Goal: Information Seeking & Learning: Compare options

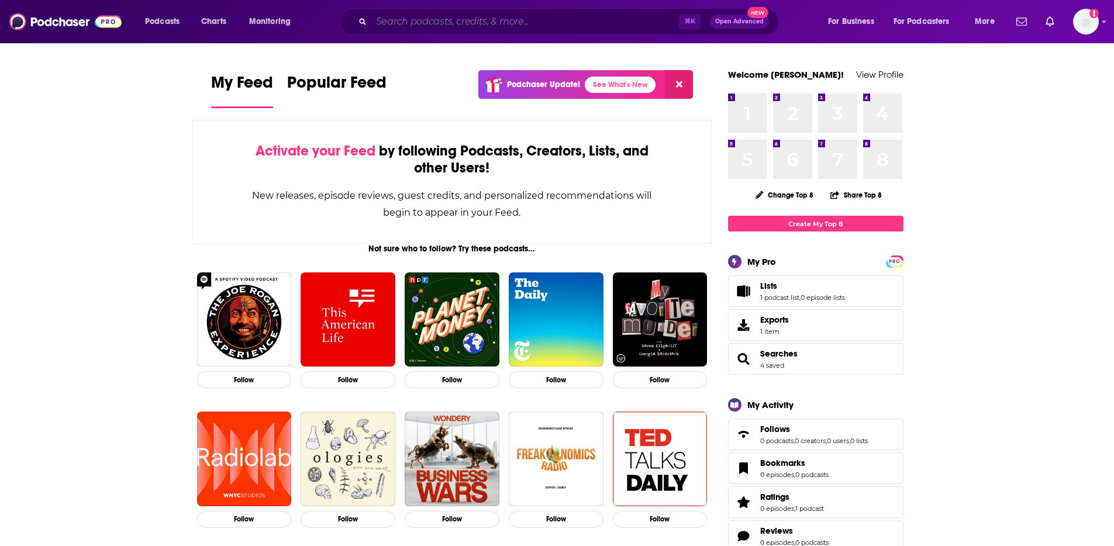
click at [449, 21] on input "Search podcasts, credits, & more..." at bounding box center [525, 21] width 308 height 19
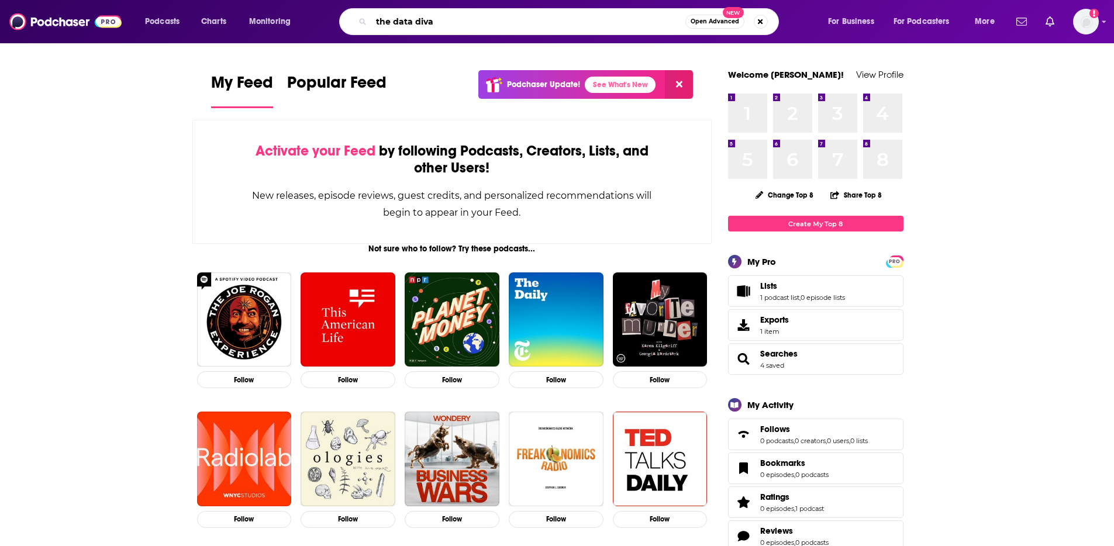
type input "the data diva"
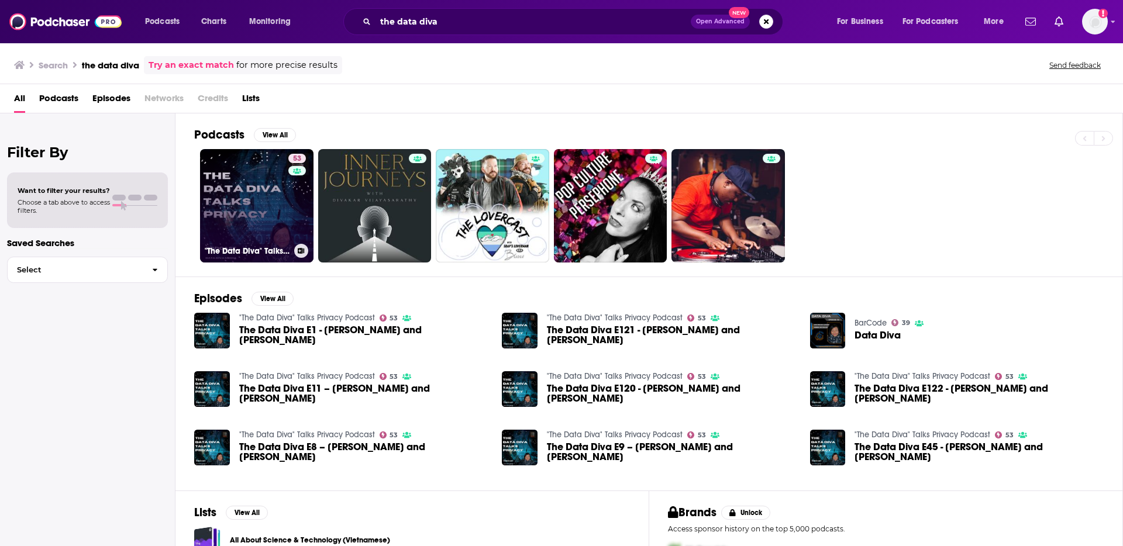
click at [260, 192] on link "53 "The Data Diva" Talks Privacy Podcast" at bounding box center [256, 205] width 113 height 113
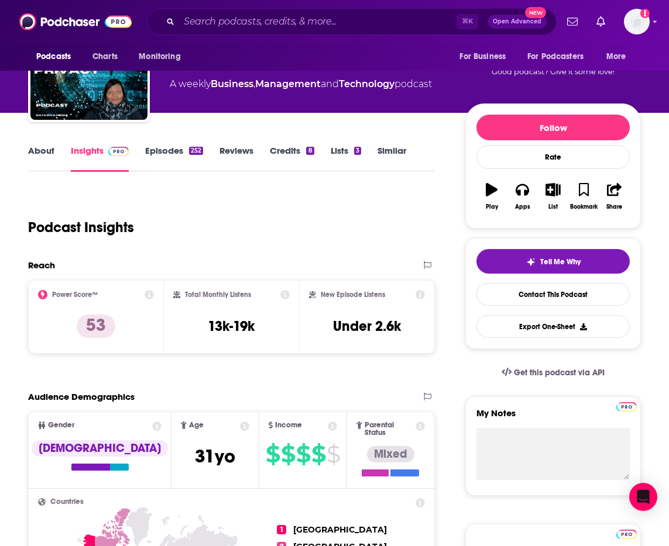
scroll to position [78, 0]
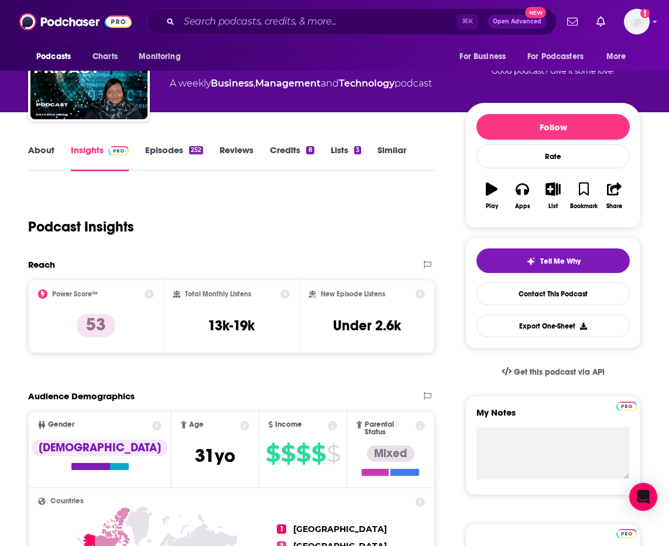
click at [35, 151] on link "About" at bounding box center [41, 157] width 26 height 27
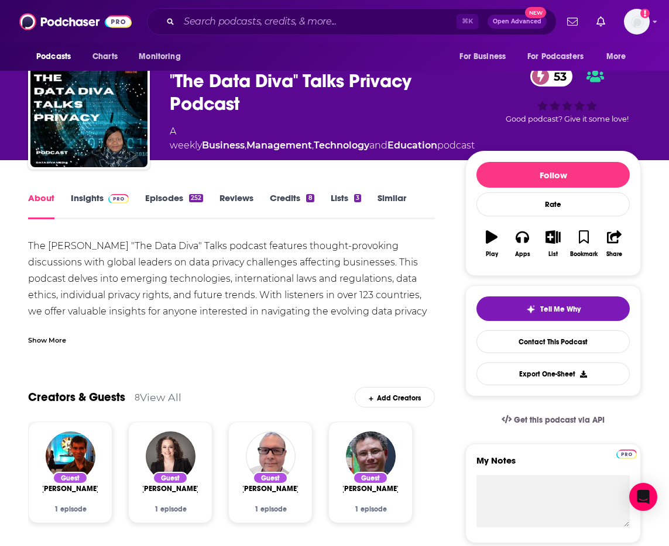
scroll to position [37, 0]
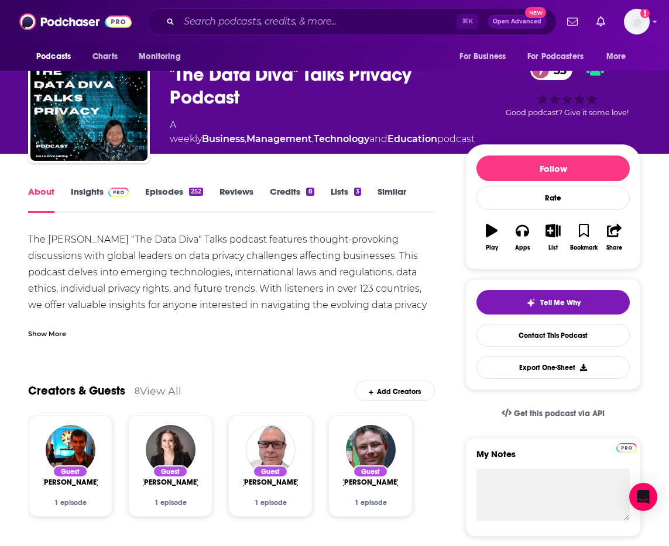
click at [49, 332] on div "Show More" at bounding box center [47, 333] width 38 height 11
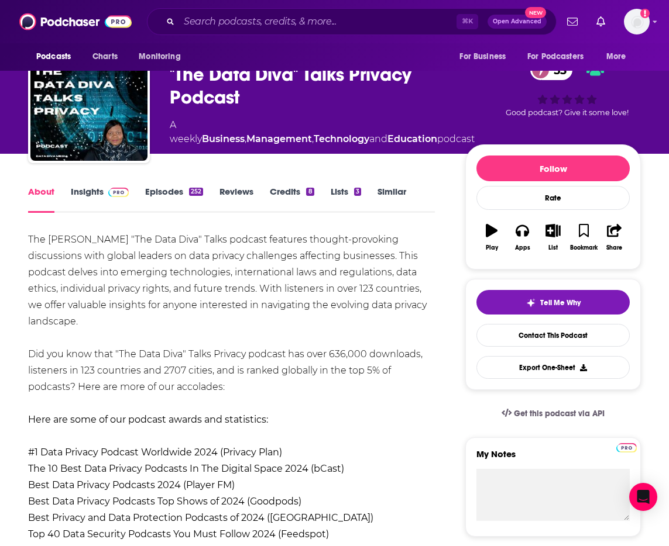
drag, startPoint x: 26, startPoint y: 237, endPoint x: 347, endPoint y: 314, distance: 329.6
copy div "The Debbie Reynolds "The Data Diva" Talks podcast features thought-provoking di…"
click at [77, 195] on link "Insights" at bounding box center [100, 199] width 58 height 27
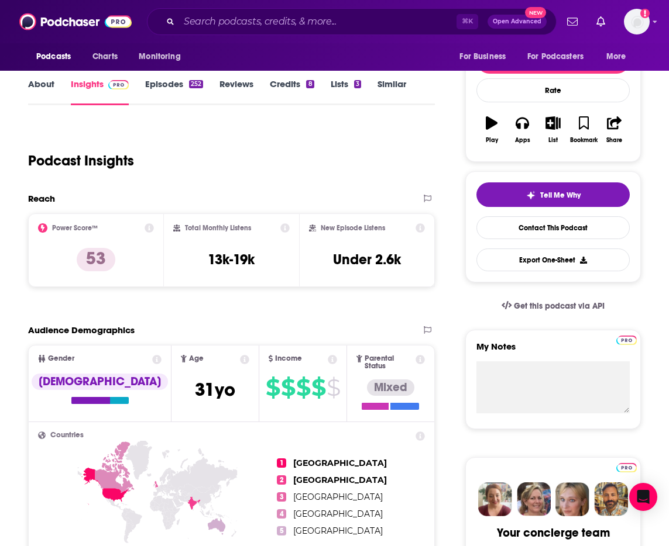
scroll to position [73, 0]
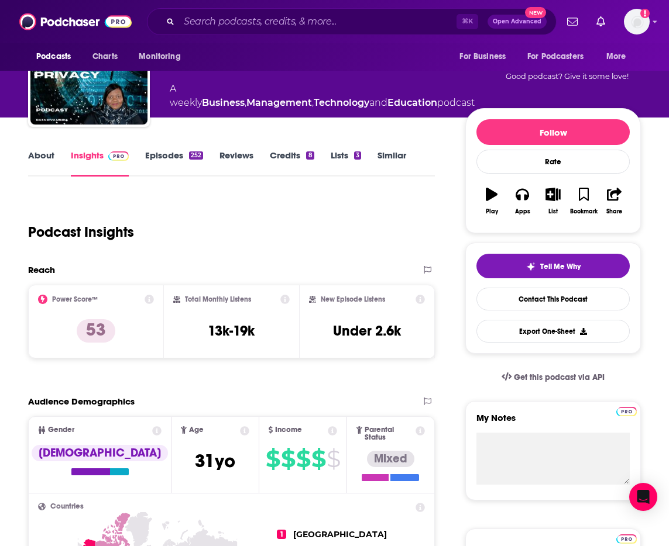
click at [163, 157] on link "Episodes 252" at bounding box center [174, 163] width 58 height 27
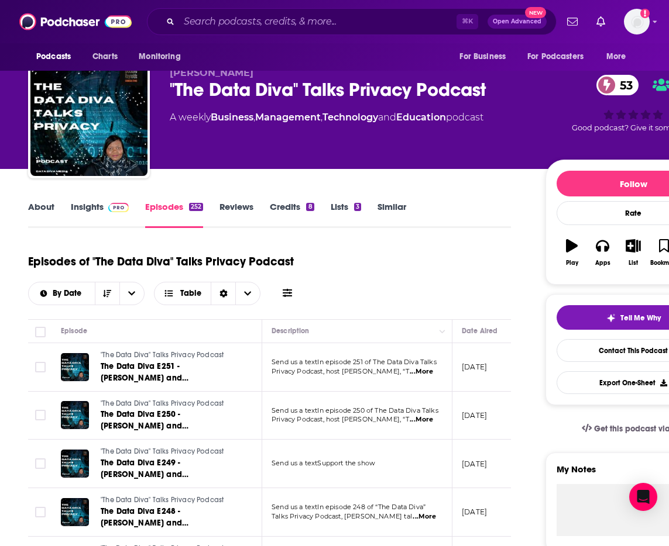
scroll to position [51, 0]
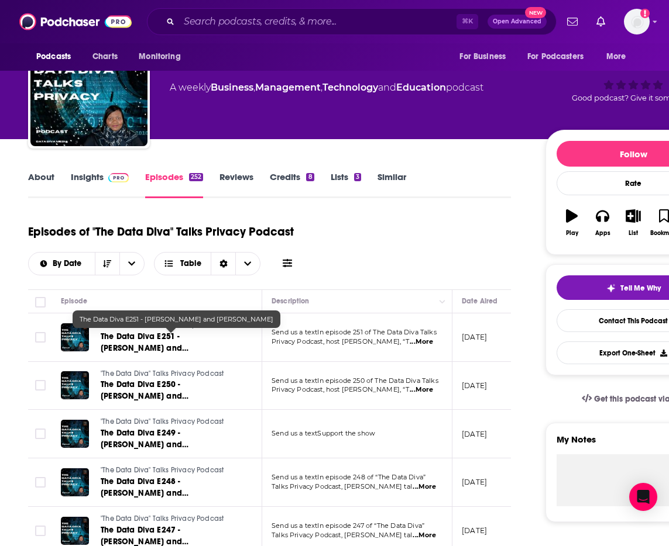
click at [164, 343] on span "The Data Diva E251 - Ilia Dubovtsev and Debbie Reynolds" at bounding box center [145, 348] width 88 height 33
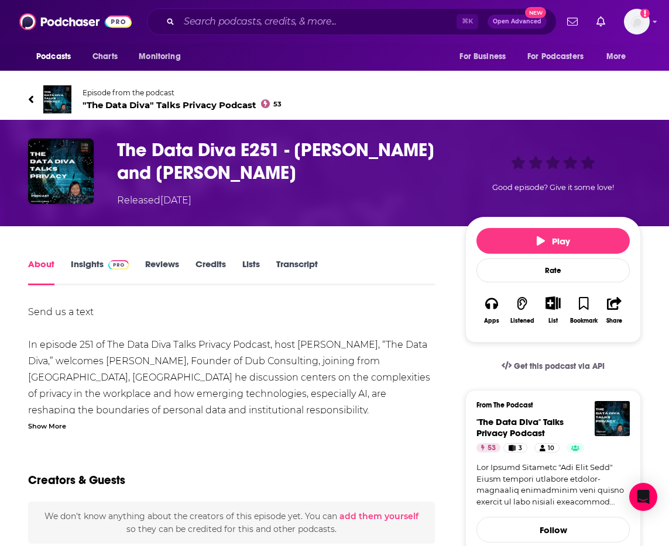
drag, startPoint x: 119, startPoint y: 149, endPoint x: 304, endPoint y: 171, distance: 186.2
click at [304, 171] on h1 "The Data Diva E251 - Ilia Dubovtsev and Debbie Reynolds" at bounding box center [281, 162] width 329 height 46
copy h1 "The Data Diva E251 - Ilia Dubovtsev and Debbie Reynolds"
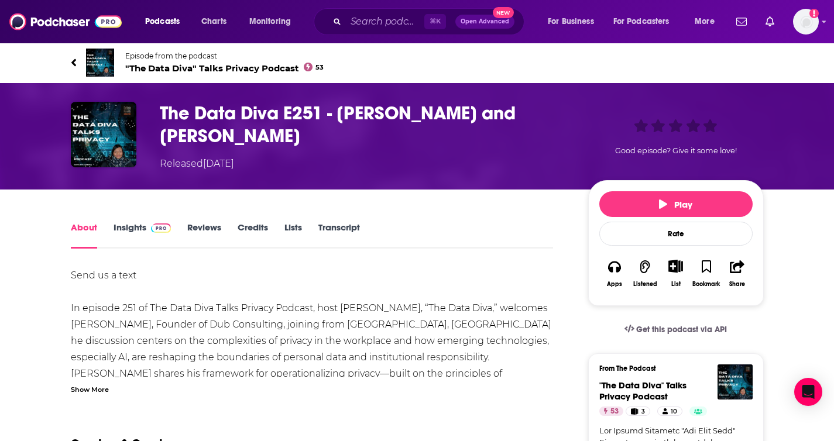
click at [73, 57] on icon at bounding box center [74, 63] width 6 height 12
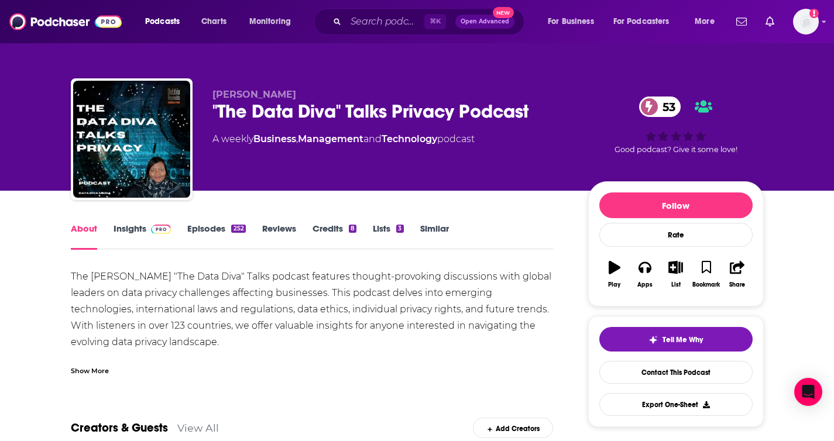
click at [389, 230] on link "Lists 3" at bounding box center [388, 236] width 30 height 27
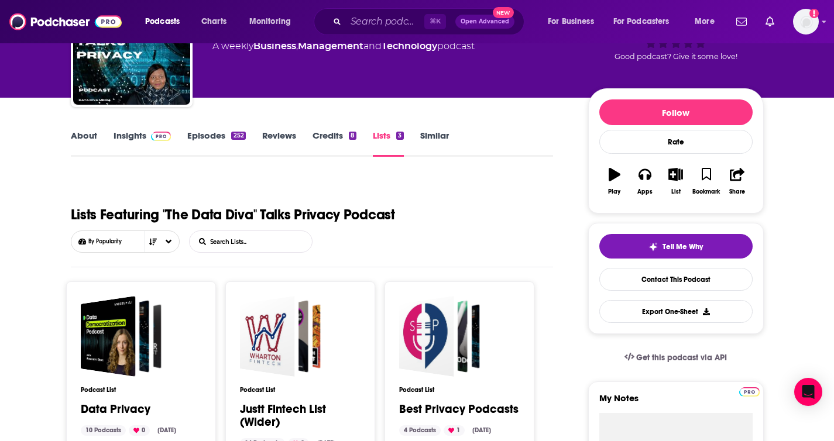
scroll to position [26, 0]
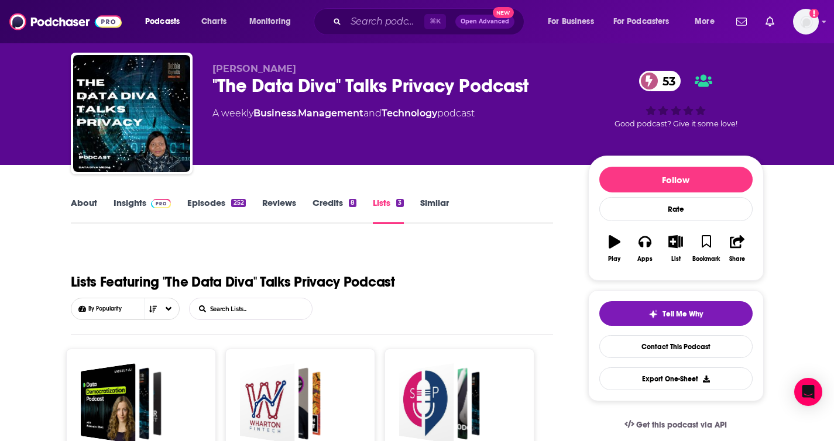
click at [139, 205] on link "Insights" at bounding box center [142, 210] width 58 height 27
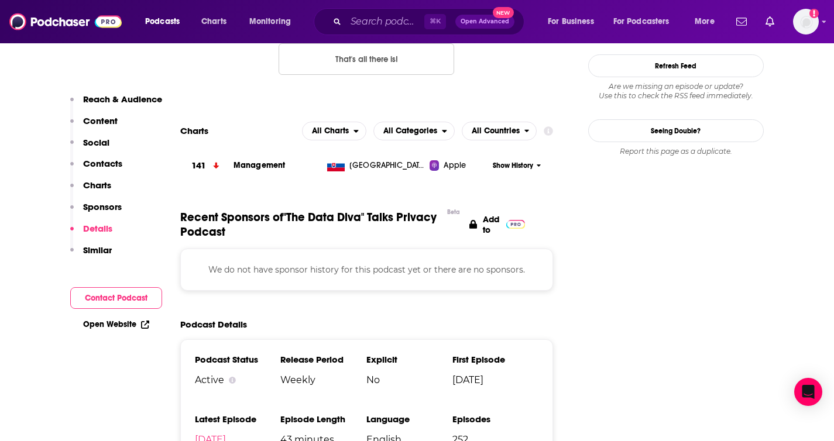
scroll to position [1316, 0]
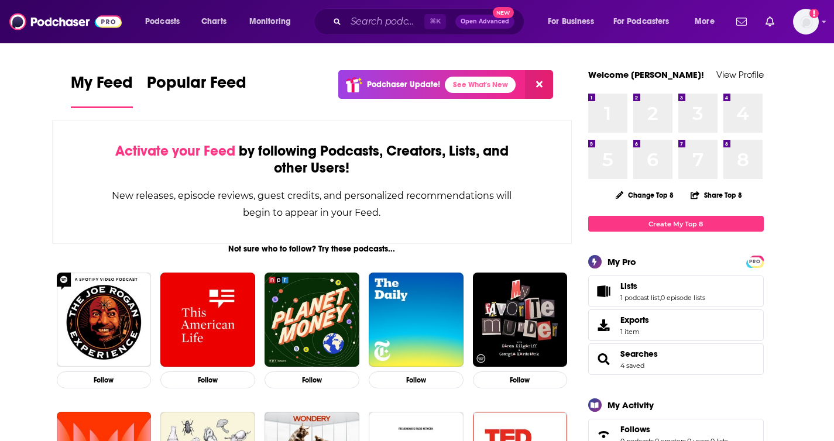
click at [346, 10] on div "⌘ K Open Advanced New" at bounding box center [419, 21] width 211 height 27
click at [354, 19] on input "Search podcasts, credits, & more..." at bounding box center [385, 21] width 78 height 19
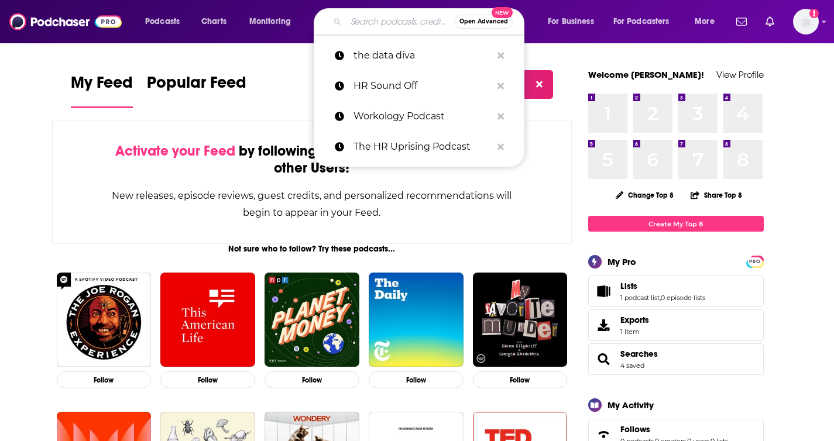
paste input "Inside EVs Plugged-In Podcast"
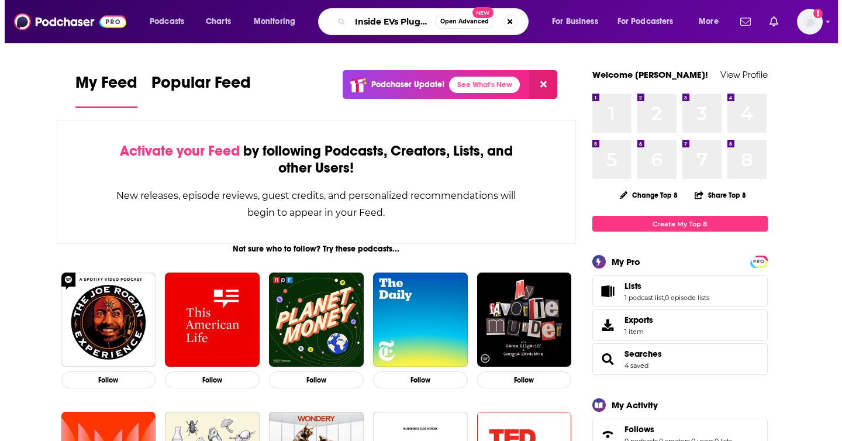
scroll to position [0, 57]
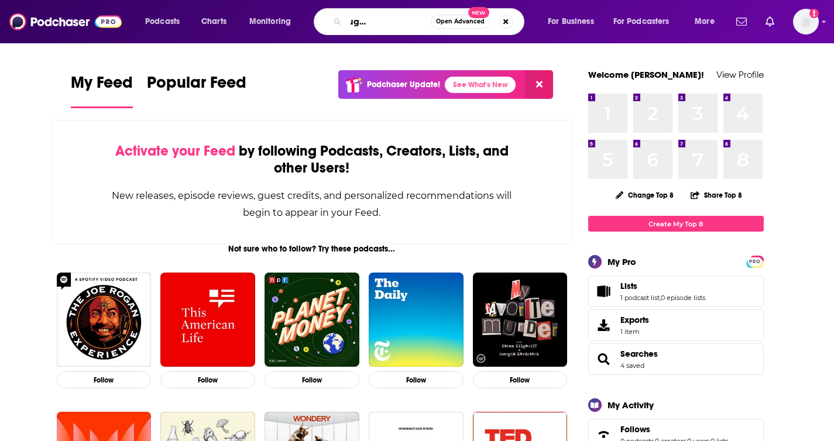
type input "Inside EVs Plugged-In Podcast"
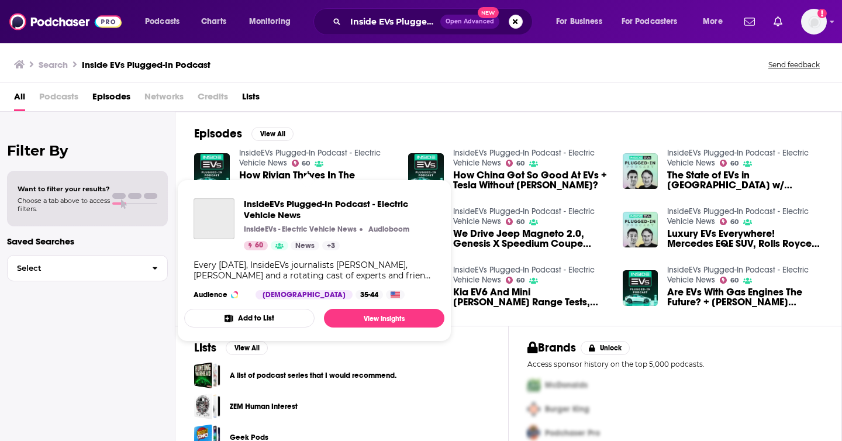
click at [245, 149] on link "InsideEVs Plugged-In Podcast - Electric Vehicle News" at bounding box center [310, 158] width 142 height 20
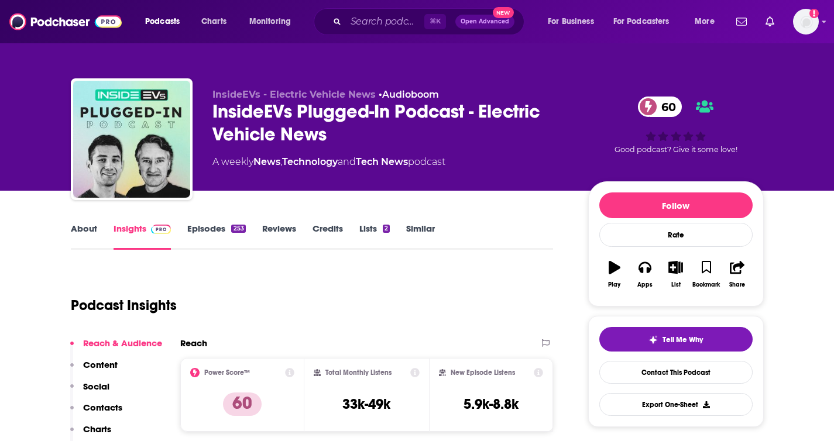
click at [203, 109] on div "InsideEVs - Electric Vehicle News • Audioboom InsideEVs Plugged-In Podcast - El…" at bounding box center [417, 141] width 693 height 126
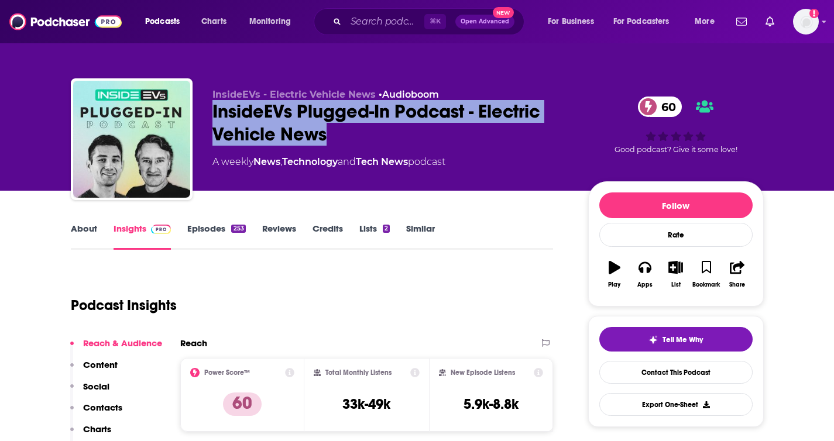
drag, startPoint x: 207, startPoint y: 108, endPoint x: 269, endPoint y: 108, distance: 62.0
click at [328, 134] on div "InsideEVs - Electric Vehicle News • Audioboom InsideEVs Plugged-In Podcast - El…" at bounding box center [417, 141] width 693 height 126
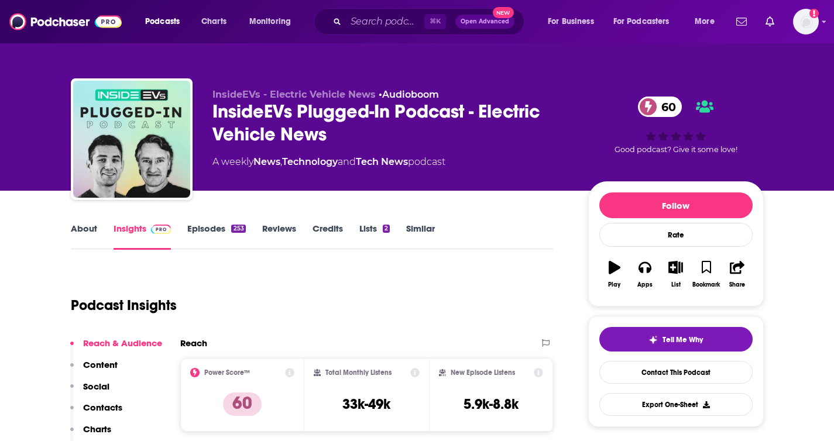
click at [260, 94] on span "InsideEVs - Electric Vehicle News" at bounding box center [293, 94] width 163 height 11
drag, startPoint x: 260, startPoint y: 95, endPoint x: 211, endPoint y: 97, distance: 49.2
click at [211, 97] on div "InsideEVs - Electric Vehicle News • Audioboom InsideEVs Plugged-In Podcast - El…" at bounding box center [417, 141] width 693 height 126
copy span "InsideEVs"
click at [346, 135] on div "InsideEVs Plugged-In Podcast - Electric Vehicle News 60" at bounding box center [390, 123] width 357 height 46
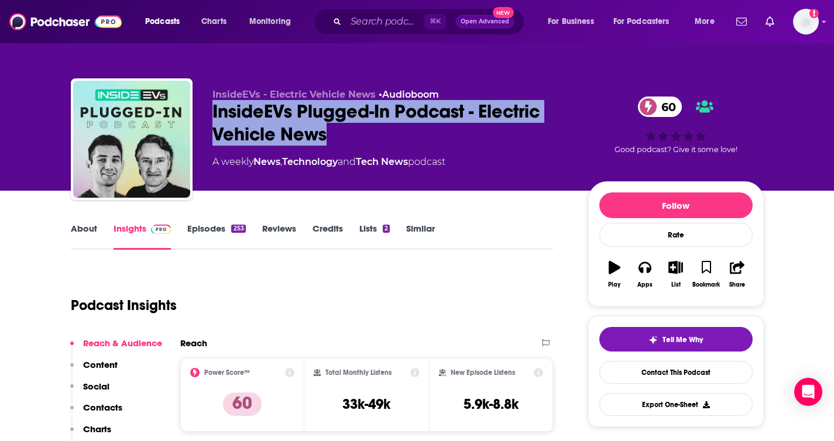
drag, startPoint x: 340, startPoint y: 138, endPoint x: 214, endPoint y: 118, distance: 127.9
click at [214, 118] on div "InsideEVs Plugged-In Podcast - Electric Vehicle News 60" at bounding box center [390, 123] width 357 height 46
copy h2 "InsideEVs Plugged-In Podcast - Electric Vehicle News"
click at [309, 117] on div "InsideEVs Plugged-In Podcast - Electric Vehicle News 60" at bounding box center [390, 123] width 357 height 46
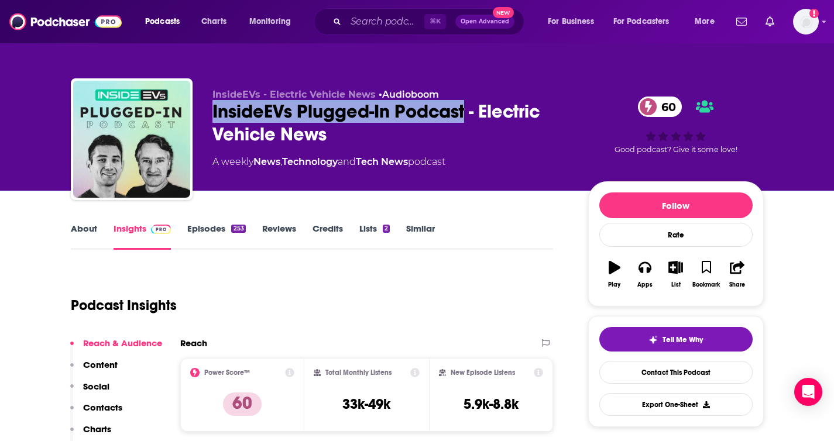
drag, startPoint x: 209, startPoint y: 111, endPoint x: 464, endPoint y: 115, distance: 255.1
click at [464, 115] on div "InsideEVs - Electric Vehicle News • Audioboom InsideEVs Plugged-In Podcast - El…" at bounding box center [417, 141] width 693 height 126
copy h2 "InsideEVs Plugged-In Podcast"
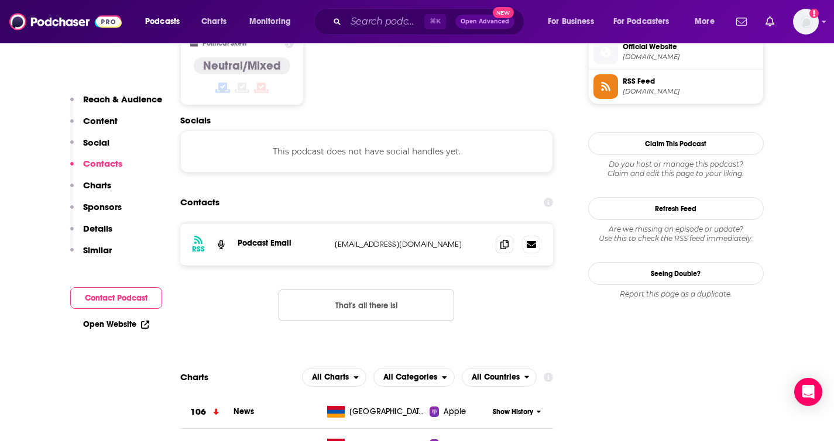
scroll to position [958, 0]
click at [507, 239] on icon at bounding box center [504, 243] width 8 height 9
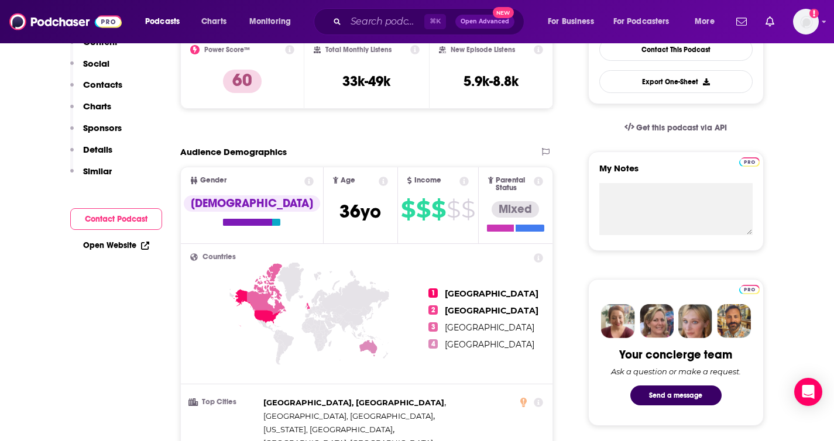
scroll to position [148, 0]
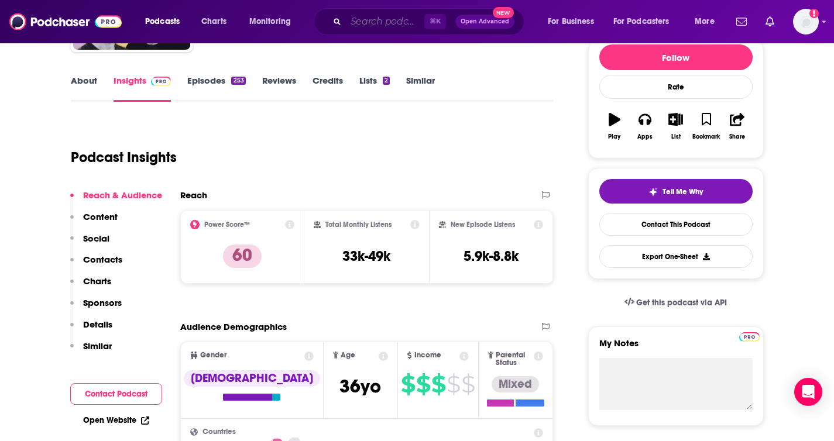
click at [359, 20] on input "Search podcasts, credits, & more..." at bounding box center [385, 21] width 78 height 19
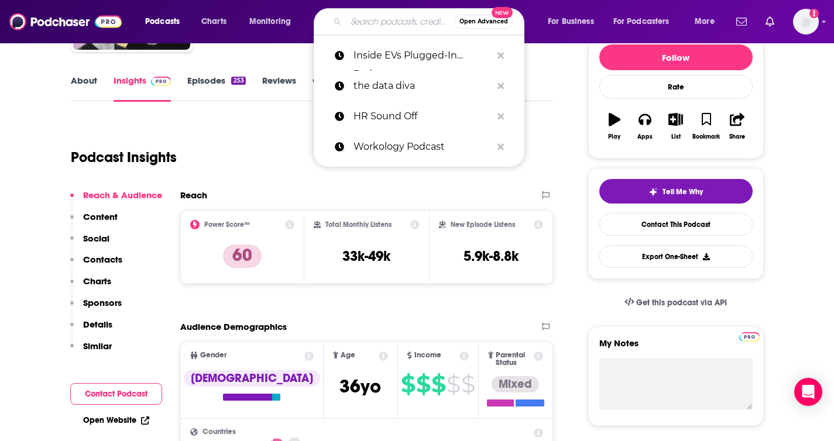
paste input "EV News Daily"
type input "EV News Daily"
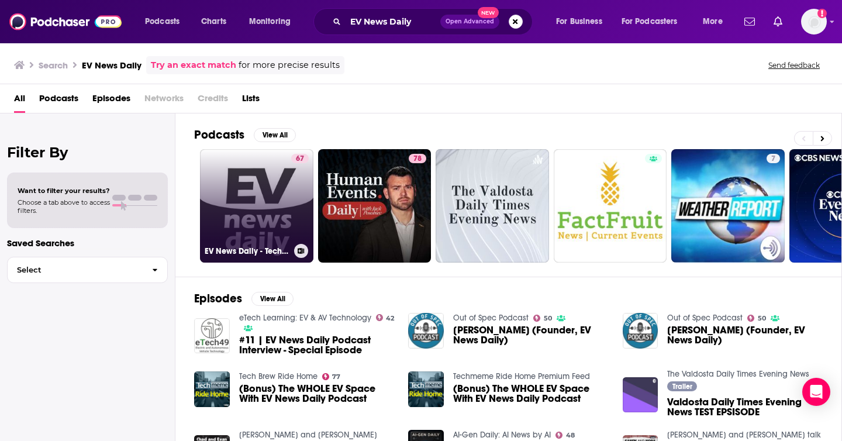
click at [249, 208] on link "67 EV News Daily - Technology and Business of EVs" at bounding box center [256, 205] width 113 height 113
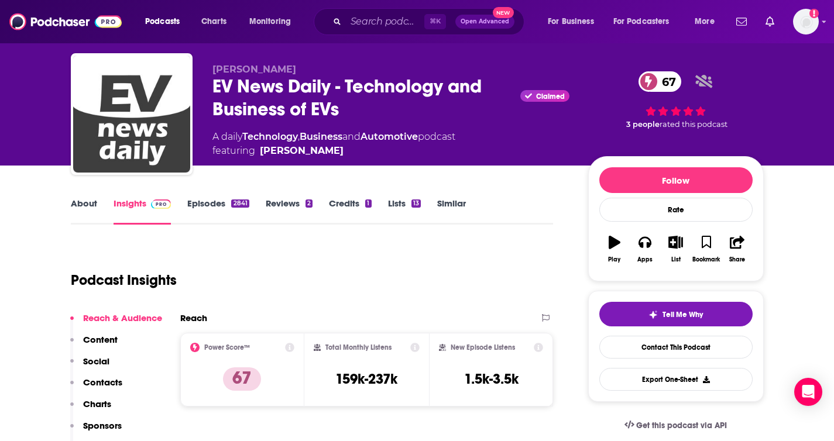
scroll to position [13, 0]
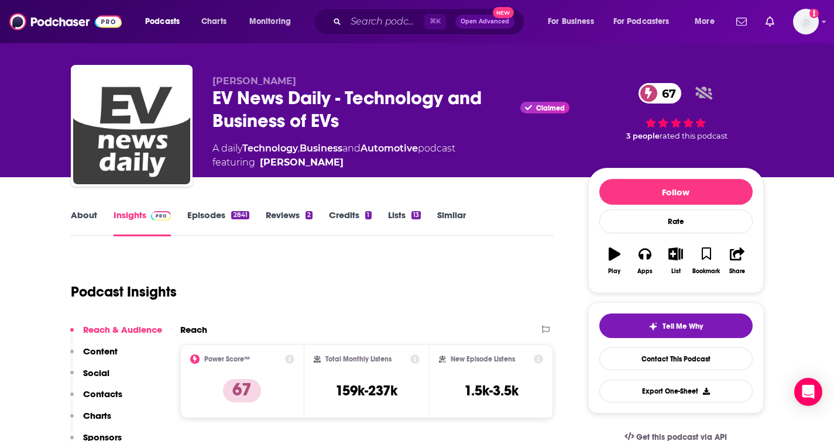
click at [213, 95] on div "EV News Daily - Technology and Business of EVs Claimed 67" at bounding box center [390, 110] width 357 height 46
drag, startPoint x: 211, startPoint y: 95, endPoint x: 330, endPoint y: 96, distance: 118.8
click at [330, 96] on div "[PERSON_NAME] EV News Daily - Technology and Business of EVs Claimed 67 A daily…" at bounding box center [417, 128] width 693 height 126
copy h2 "EV News Daily"
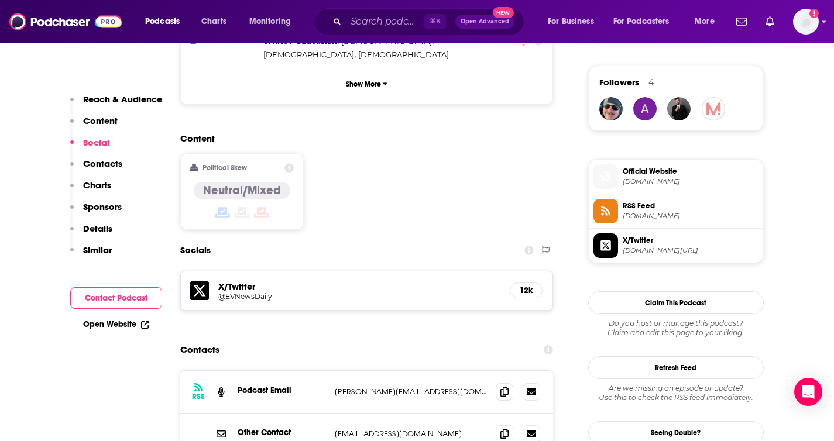
scroll to position [841, 0]
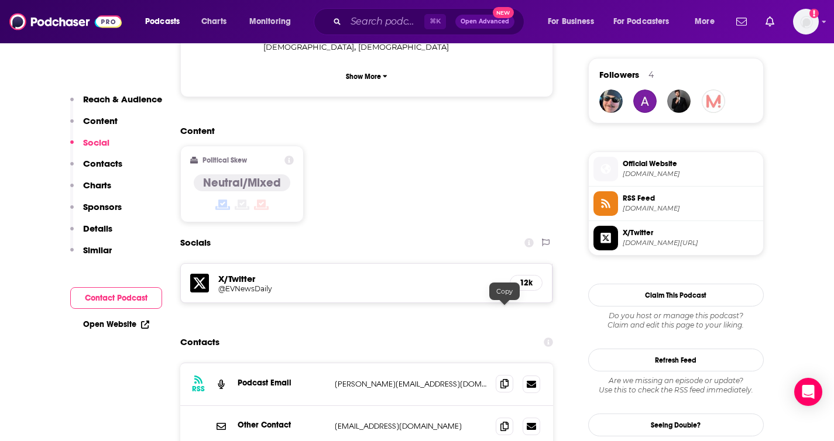
click at [503, 379] on icon at bounding box center [504, 383] width 8 height 9
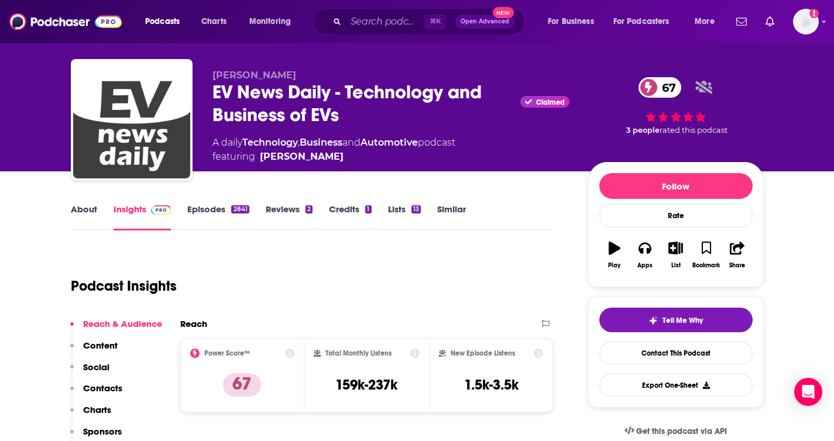
scroll to position [36, 0]
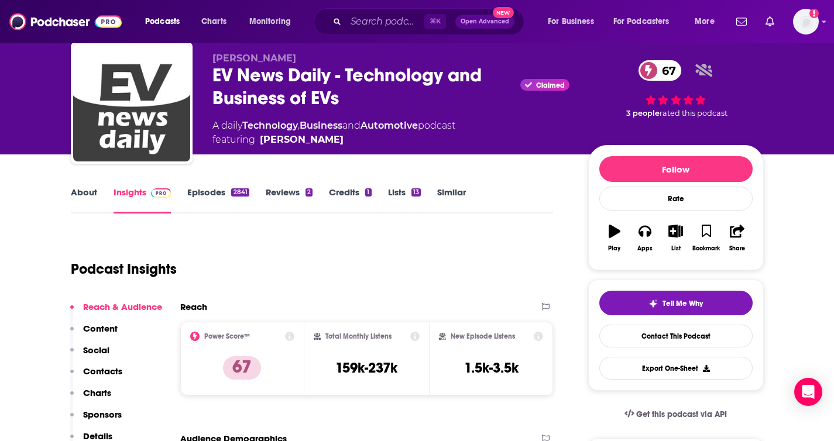
click at [90, 192] on link "About" at bounding box center [84, 200] width 26 height 27
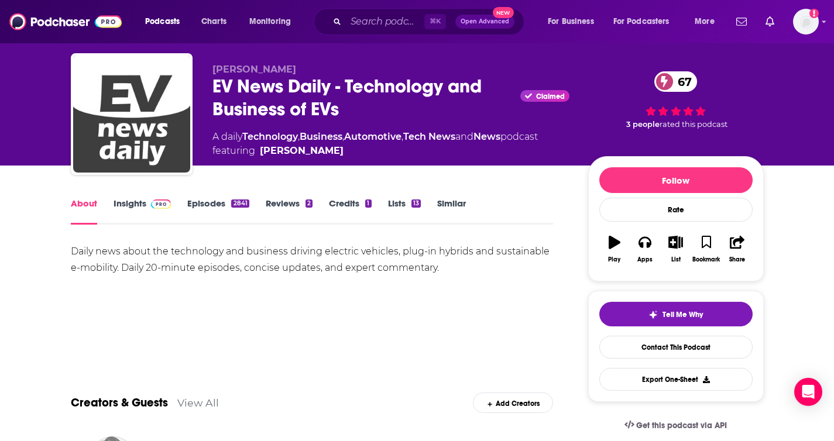
scroll to position [26, 0]
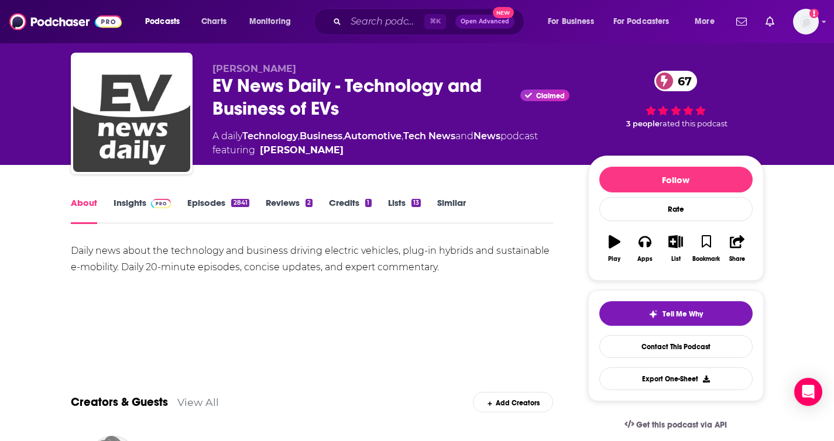
click at [132, 207] on link "Insights" at bounding box center [142, 210] width 58 height 27
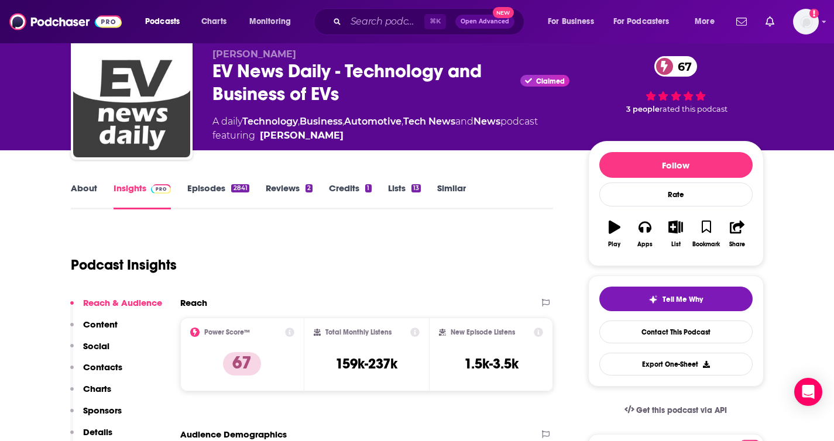
scroll to position [40, 0]
drag, startPoint x: 336, startPoint y: 366, endPoint x: 409, endPoint y: 371, distance: 72.7
click at [409, 371] on div "Total Monthly Listens 159k-237k" at bounding box center [367, 355] width 106 height 54
copy h3 "159k-237k"
click at [364, 23] on input "Search podcasts, credits, & more..." at bounding box center [385, 21] width 78 height 19
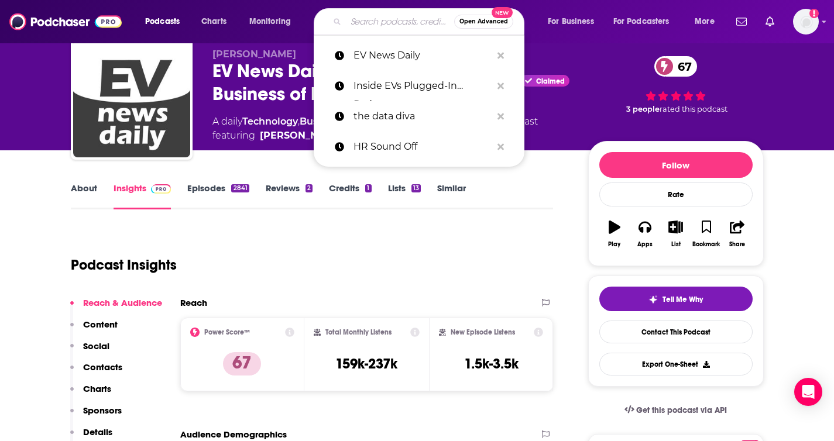
paste input "The EV Musings Podacast"
type input "The EV Musings Podacast"
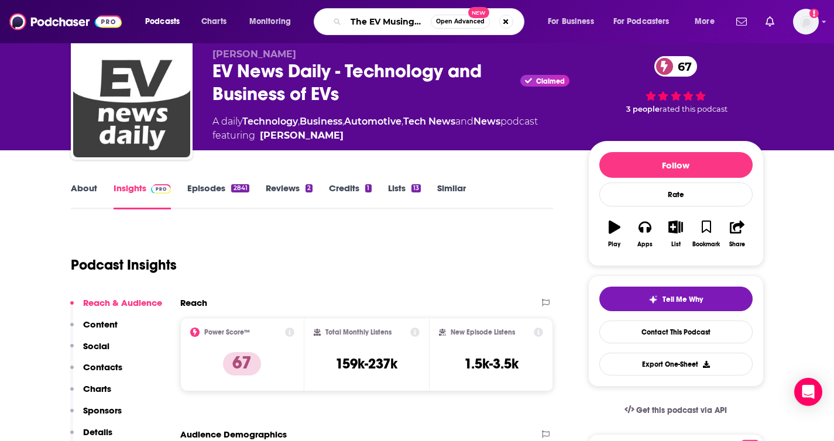
scroll to position [0, 36]
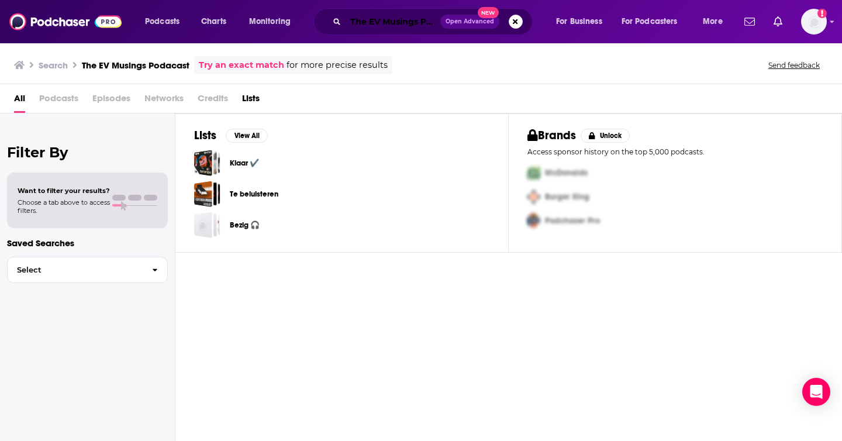
click at [369, 24] on input "The EV Musings Podacast" at bounding box center [393, 21] width 95 height 19
click at [51, 95] on span "Podcasts" at bounding box center [58, 101] width 39 height 24
click at [54, 97] on span "Podcasts" at bounding box center [58, 101] width 39 height 24
click at [52, 101] on span "Podcasts" at bounding box center [58, 101] width 39 height 24
click at [54, 99] on span "Podcasts" at bounding box center [58, 101] width 39 height 24
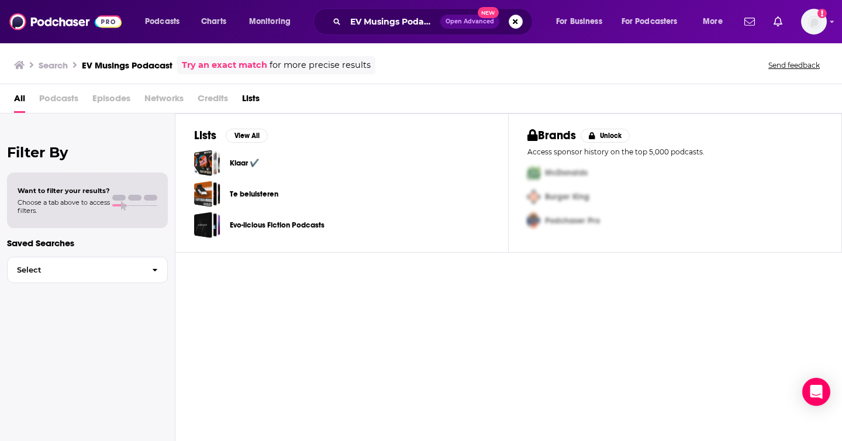
click at [54, 98] on span "Podcasts" at bounding box center [58, 101] width 39 height 24
click at [126, 60] on h3 "EV Musings Podacast" at bounding box center [127, 65] width 91 height 11
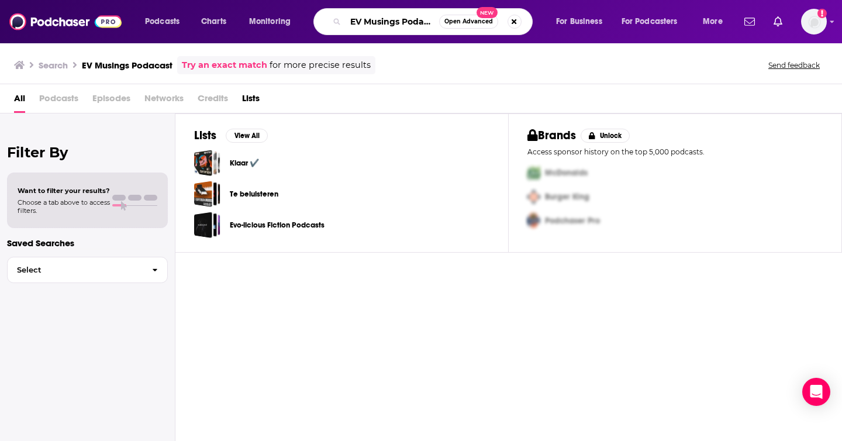
click at [424, 15] on input "EV Musings Podacast" at bounding box center [393, 21] width 94 height 19
drag, startPoint x: 401, startPoint y: 21, endPoint x: 519, endPoint y: 14, distance: 119.0
click at [518, 15] on div "EV Musings Podacast Open Advanced New" at bounding box center [423, 21] width 219 height 27
click at [392, 22] on input "EV Musings Podacast" at bounding box center [393, 21] width 94 height 19
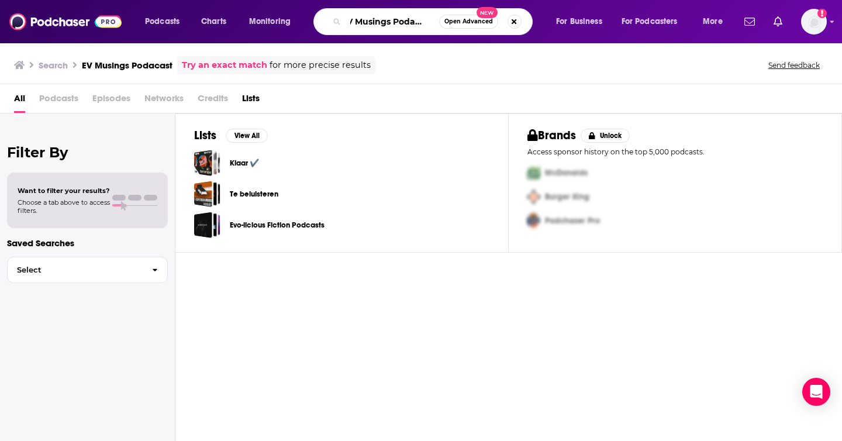
drag, startPoint x: 394, startPoint y: 22, endPoint x: 461, endPoint y: 23, distance: 67.3
click at [461, 23] on div "EV Musings Podacast Open Advanced New" at bounding box center [423, 21] width 219 height 27
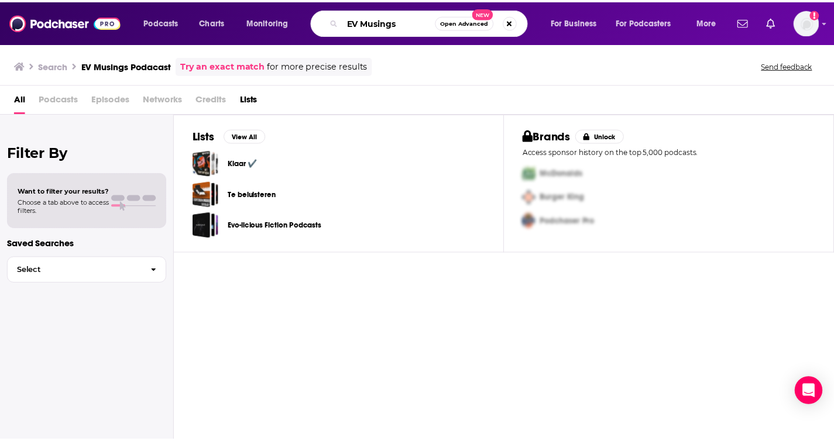
scroll to position [0, 0]
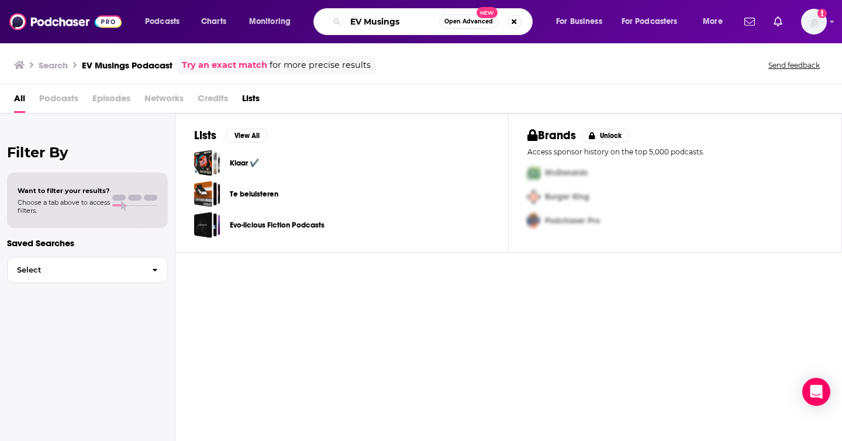
type input "EV Musings"
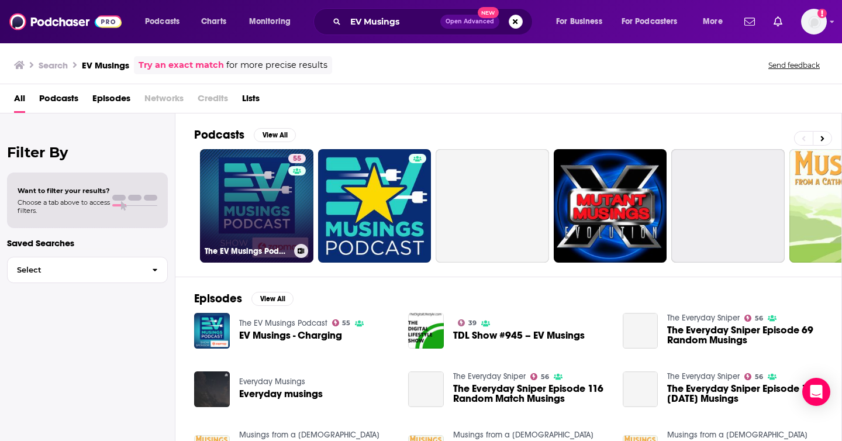
click at [260, 198] on link "55 The EV Musings Podcast" at bounding box center [256, 205] width 113 height 113
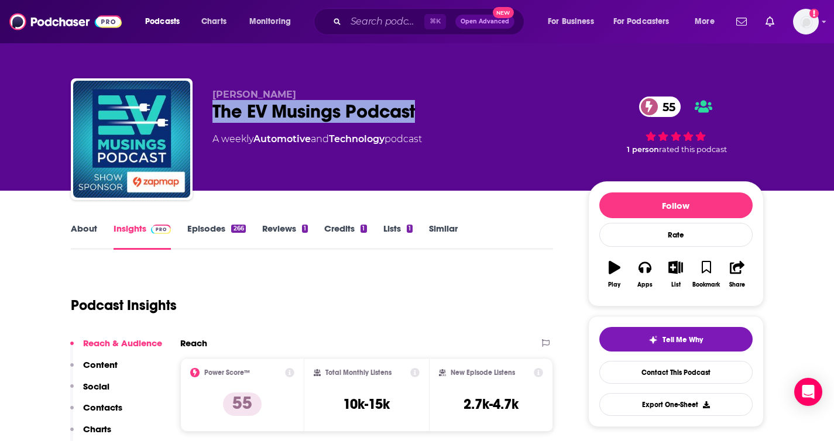
drag, startPoint x: 215, startPoint y: 115, endPoint x: 426, endPoint y: 111, distance: 211.8
click at [426, 111] on div "The EV Musings Podcast 55" at bounding box center [390, 111] width 357 height 23
copy h2 "The EV Musings Podcast"
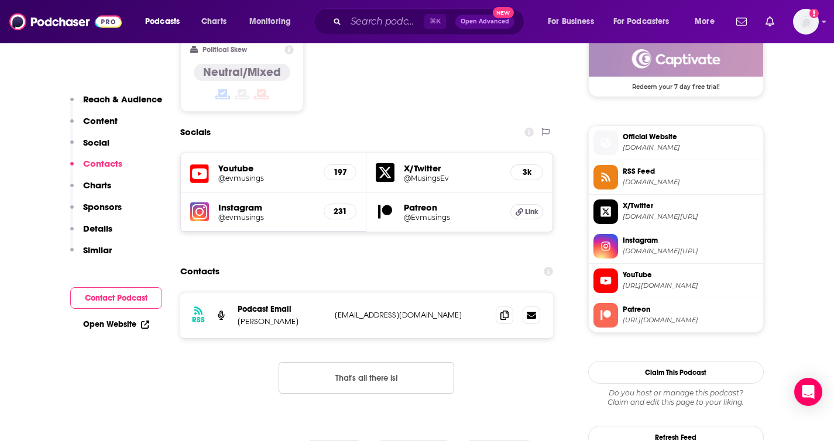
scroll to position [963, 0]
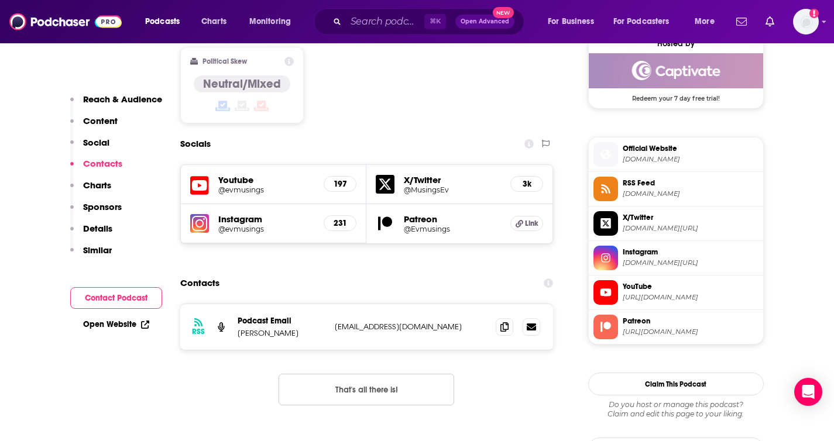
drag, startPoint x: 297, startPoint y: 264, endPoint x: 239, endPoint y: 265, distance: 57.3
click at [239, 328] on p "[PERSON_NAME]" at bounding box center [282, 333] width 88 height 10
copy p "[PERSON_NAME]"
click at [500, 322] on icon at bounding box center [504, 326] width 8 height 9
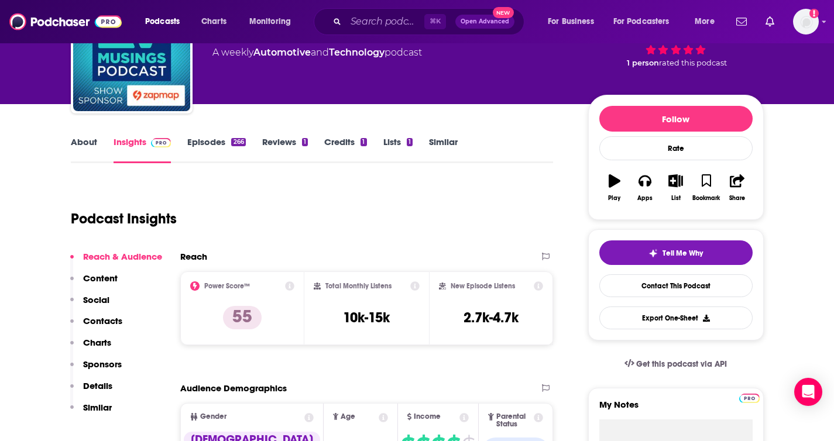
scroll to position [87, 0]
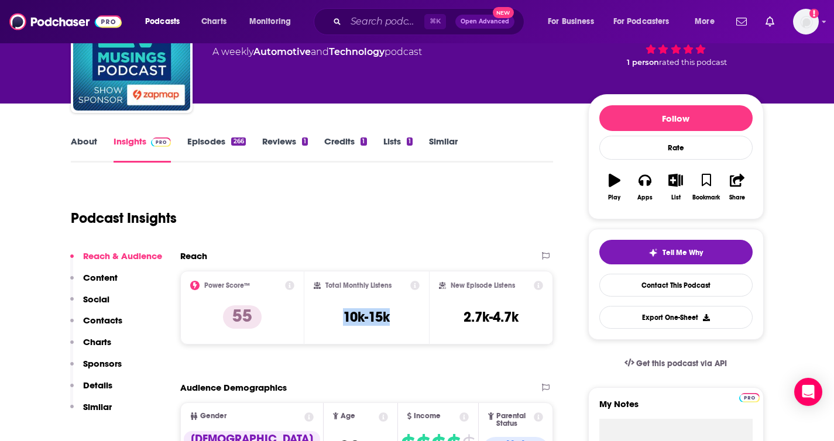
drag, startPoint x: 405, startPoint y: 314, endPoint x: 333, endPoint y: 318, distance: 72.0
click at [333, 318] on div "Total Monthly Listens 10k-15k" at bounding box center [367, 308] width 106 height 54
copy h3 "10k-15k"
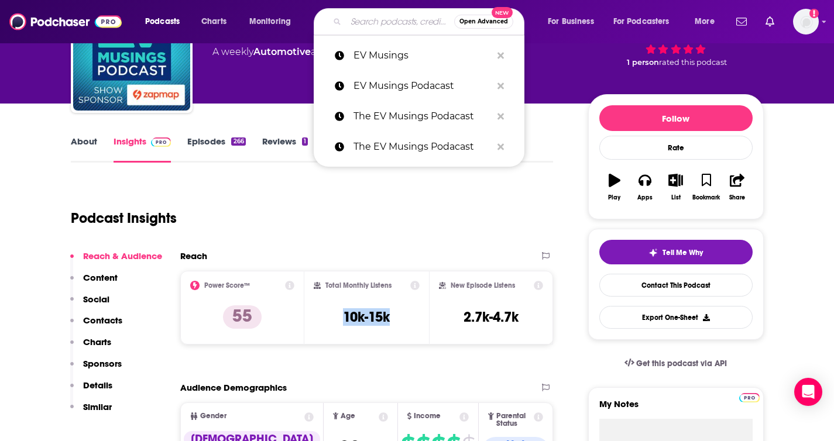
click at [373, 23] on input "Search podcasts, credits, & more..." at bounding box center [400, 21] width 108 height 19
paste input "InsideEVs Plugged-In Podcast"
type input "InsideEVs Plugged-In Podcast"
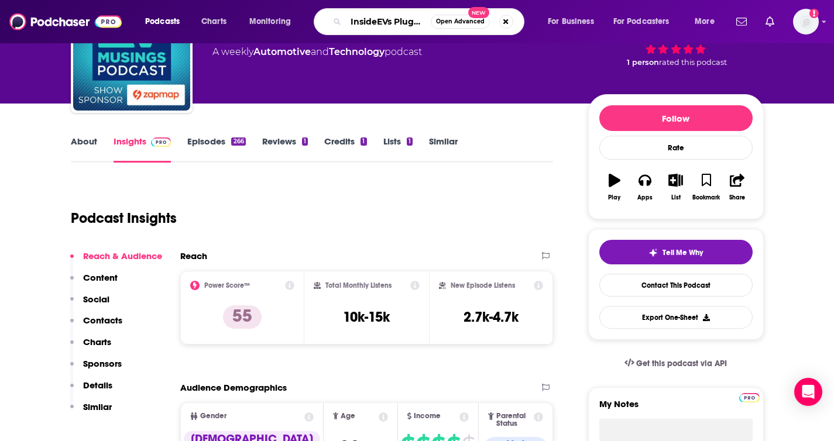
scroll to position [0, 54]
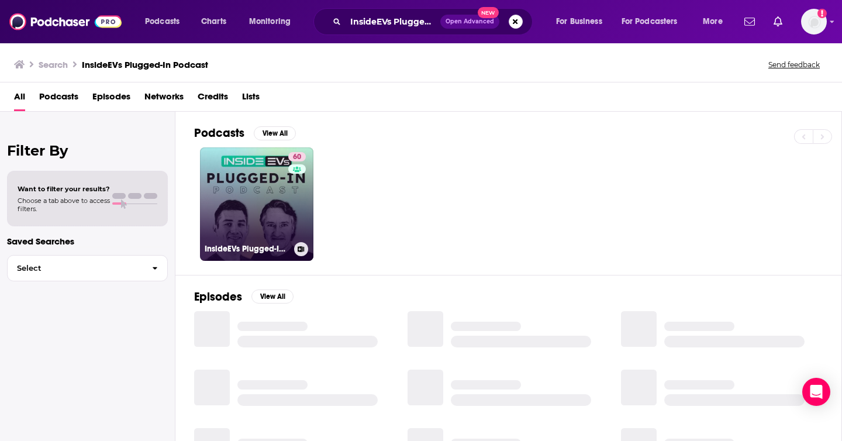
click at [233, 188] on link "60 InsideEVs Plugged-In Podcast - Electric Vehicle News" at bounding box center [256, 203] width 113 height 113
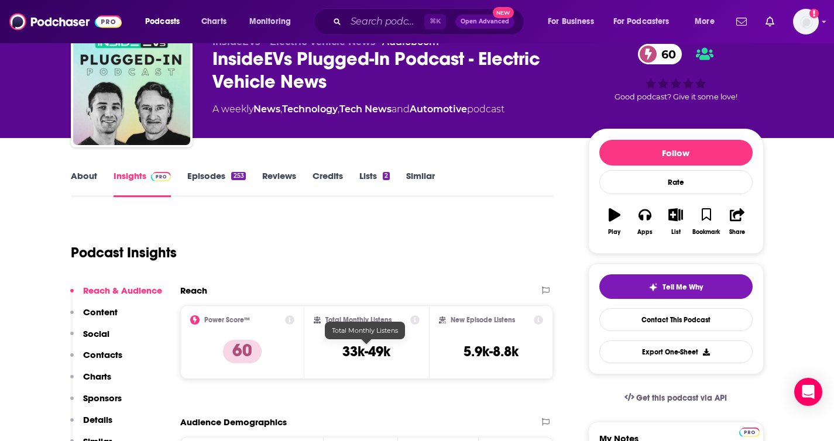
scroll to position [89, 0]
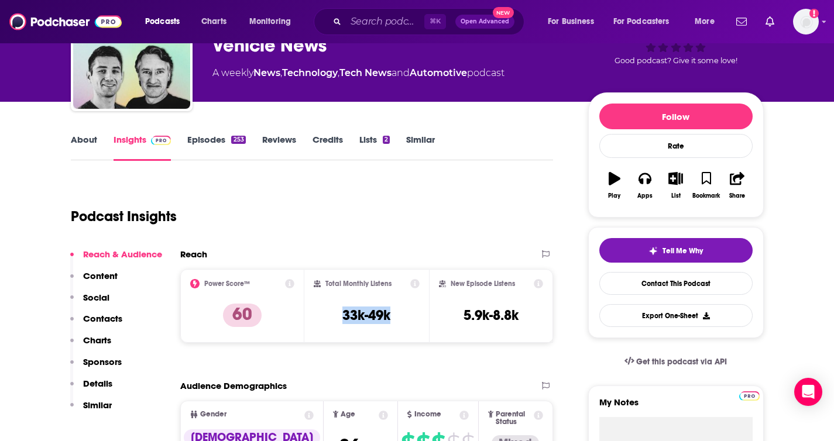
drag, startPoint x: 336, startPoint y: 311, endPoint x: 405, endPoint y: 319, distance: 69.4
click at [405, 319] on div "Total Monthly Listens 33k-49k" at bounding box center [367, 306] width 106 height 54
copy h3 "33k-49k"
